Goal: Transaction & Acquisition: Purchase product/service

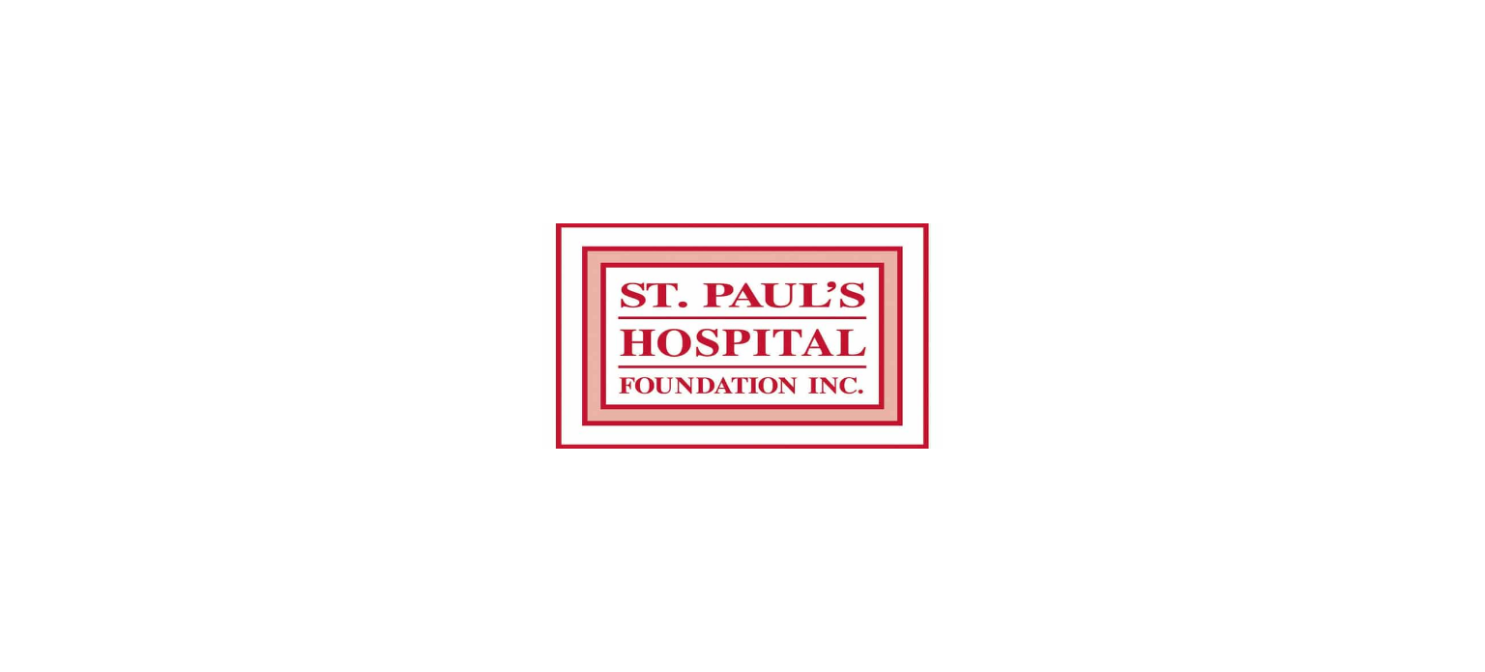
click at [835, 189] on img at bounding box center [742, 336] width 400 height 672
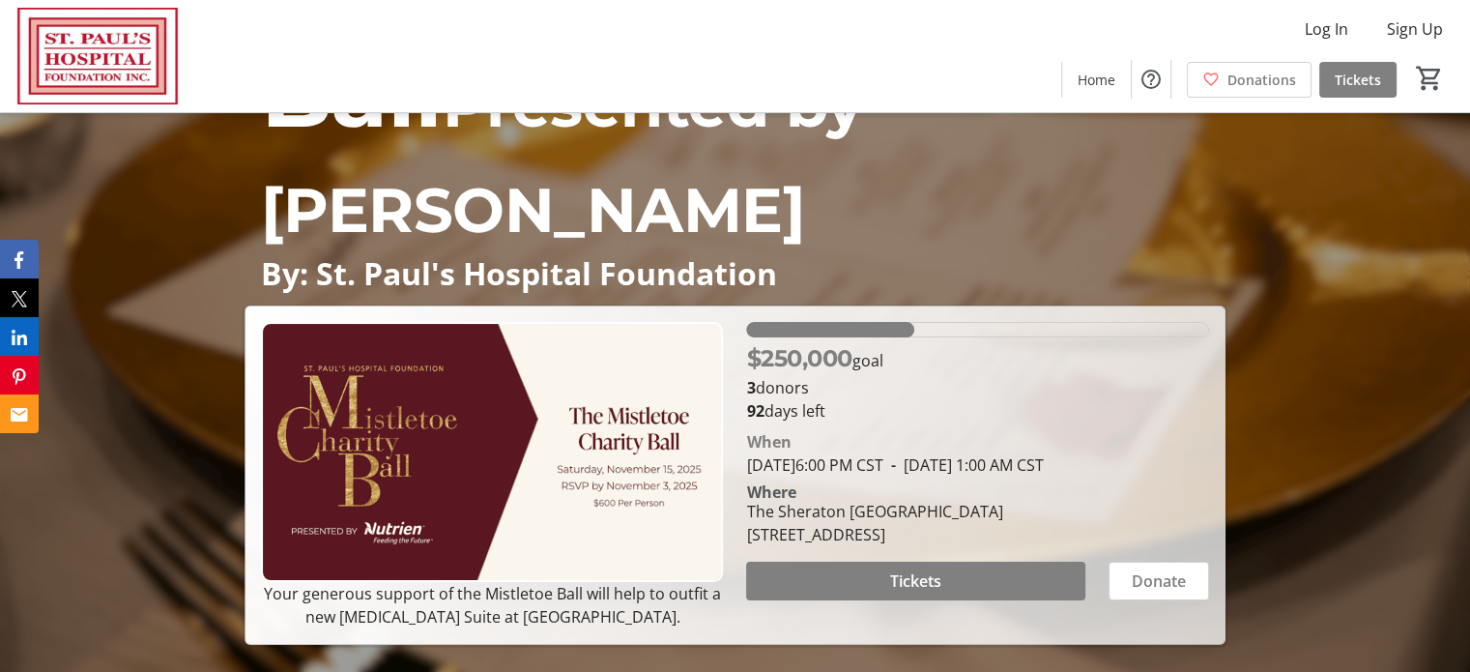
scroll to position [97, 0]
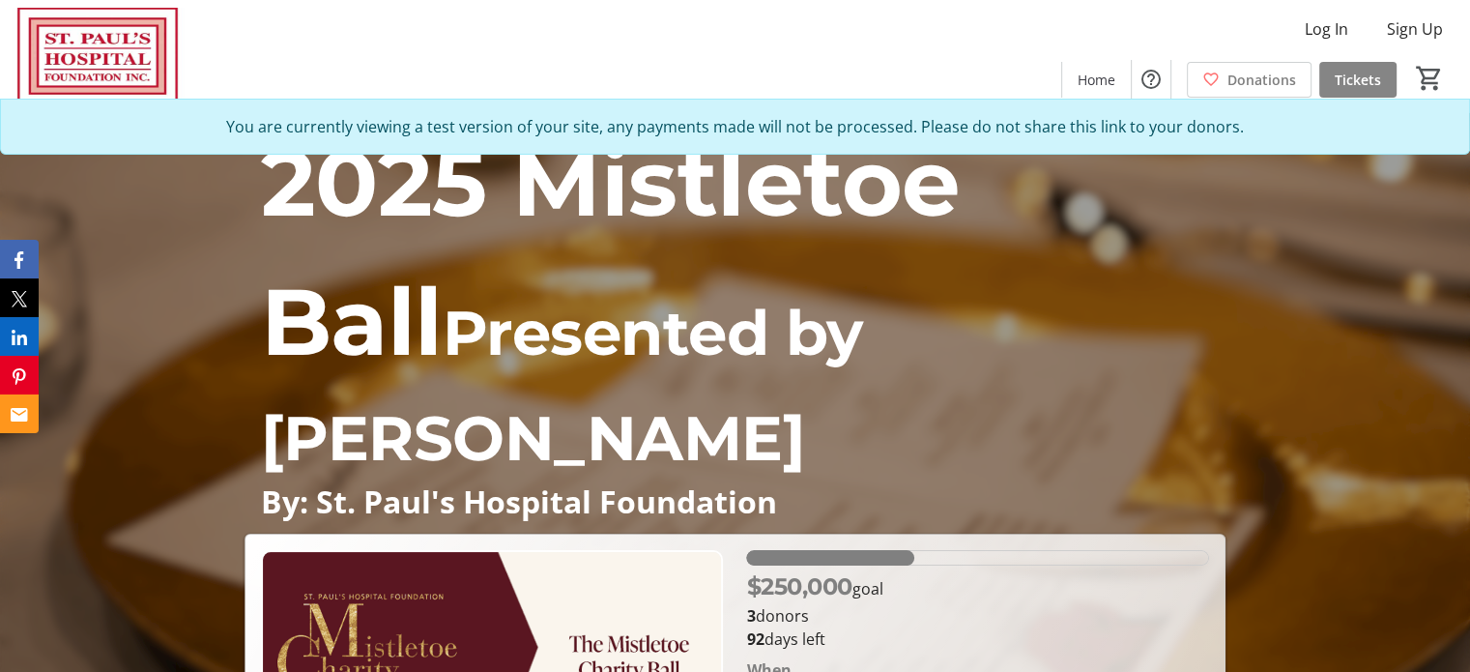
click at [1339, 81] on span "Tickets" at bounding box center [1358, 80] width 46 height 20
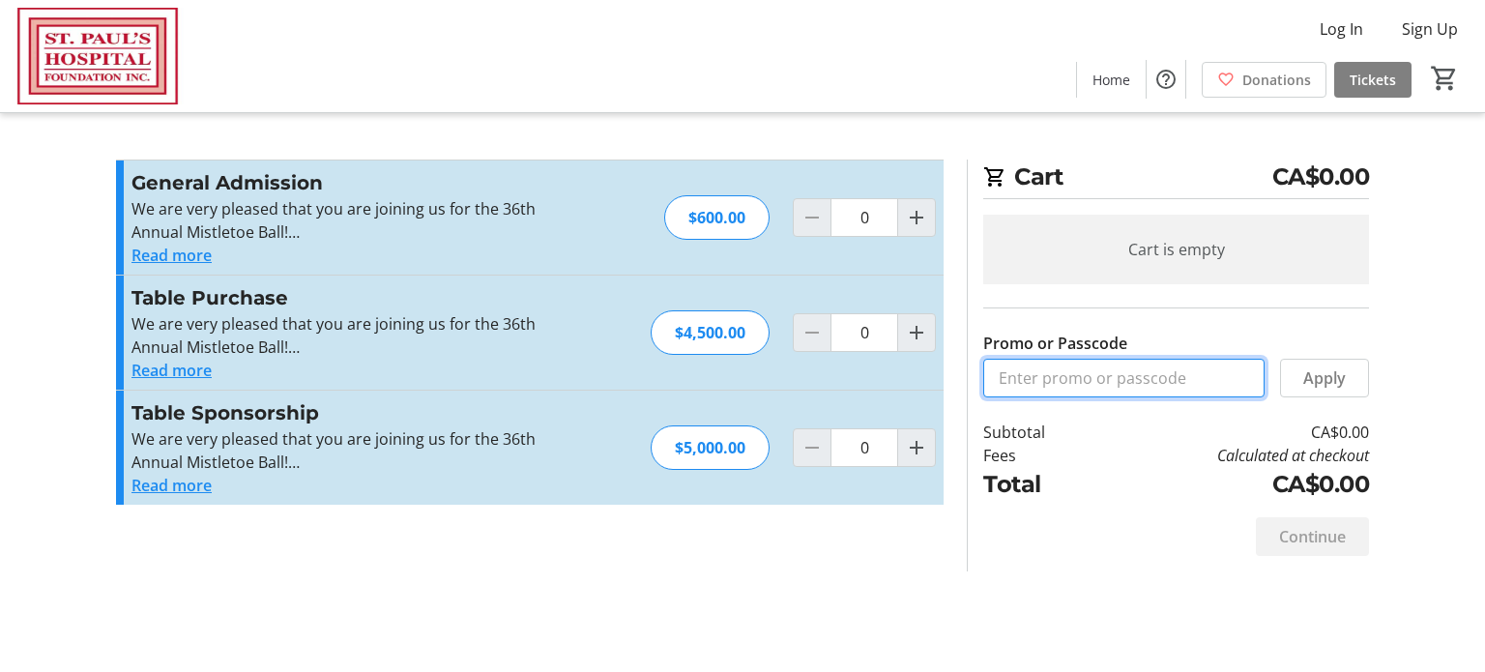
click at [1078, 383] on input "Promo or Passcode" at bounding box center [1123, 378] width 281 height 39
paste input "M15713703"
type input "M15713703"
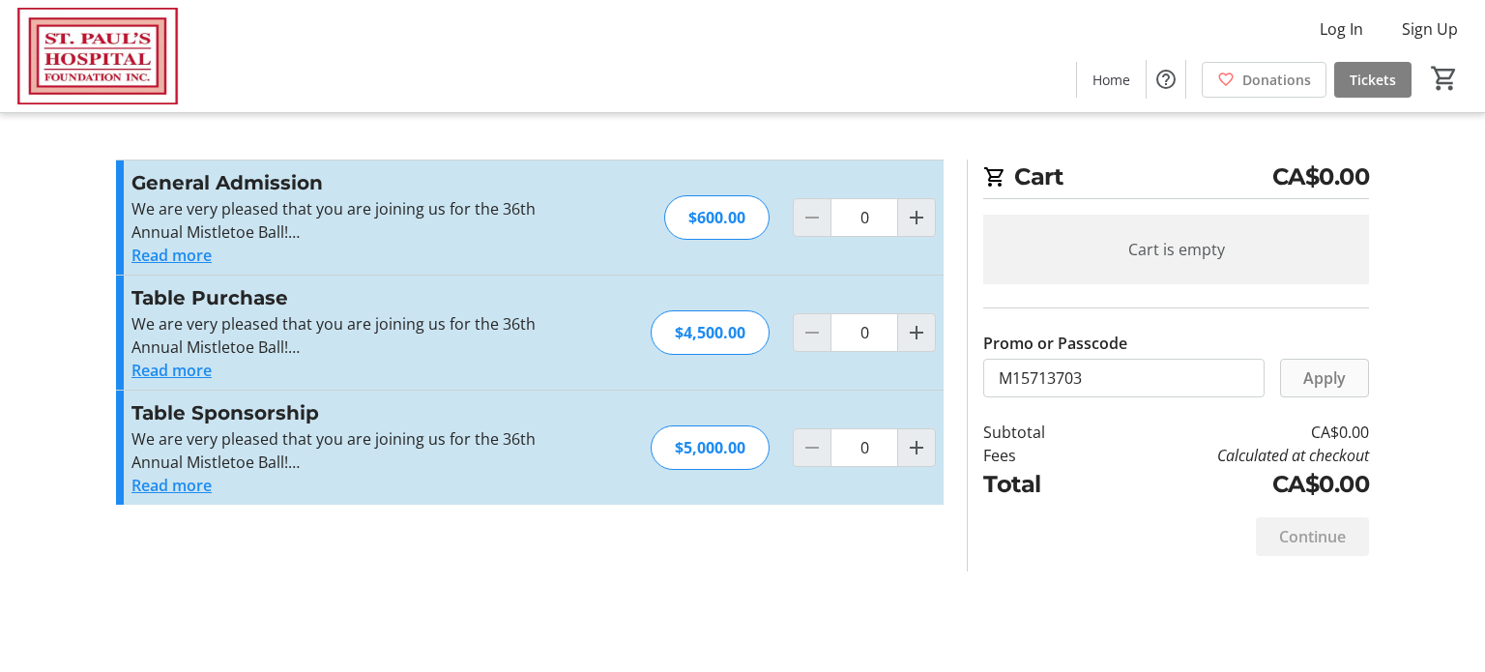
click at [1338, 382] on span "Apply" at bounding box center [1324, 377] width 43 height 23
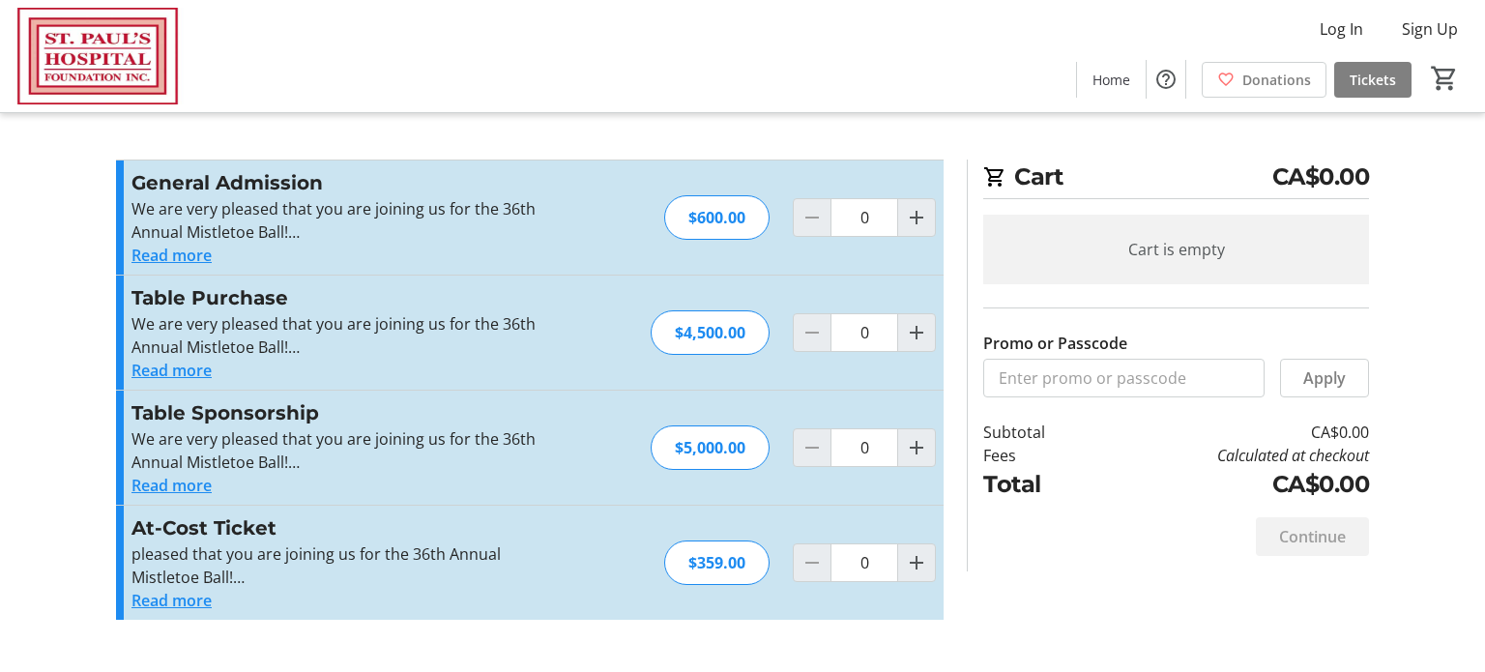
click at [56, 40] on img at bounding box center [98, 56] width 172 height 97
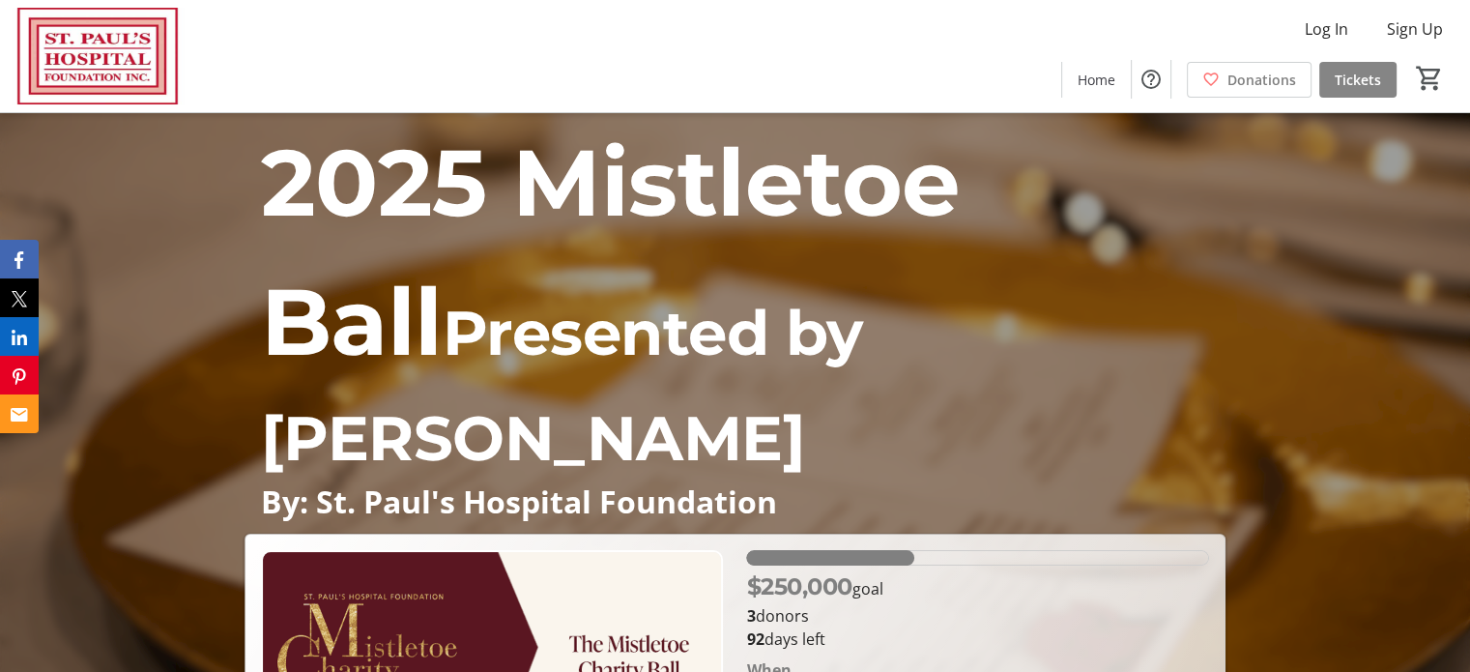
click at [1349, 81] on span "Tickets" at bounding box center [1358, 80] width 46 height 20
